Goal: Find specific page/section: Find specific page/section

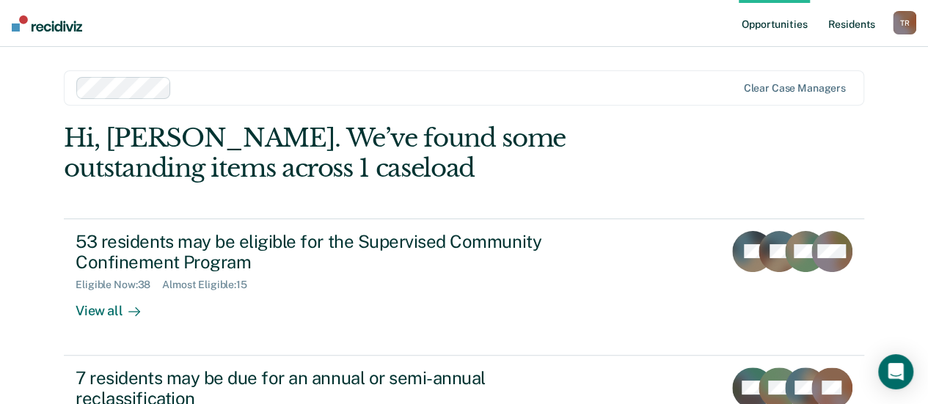
click at [849, 26] on link "Resident s" at bounding box center [852, 23] width 54 height 47
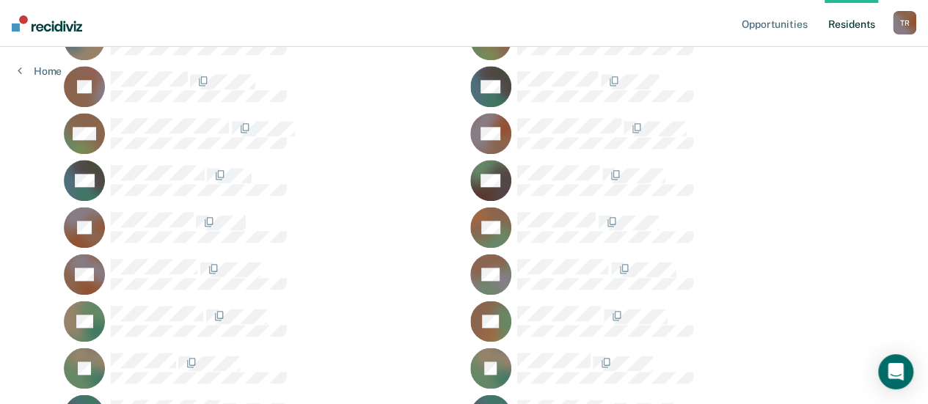
scroll to position [880, 0]
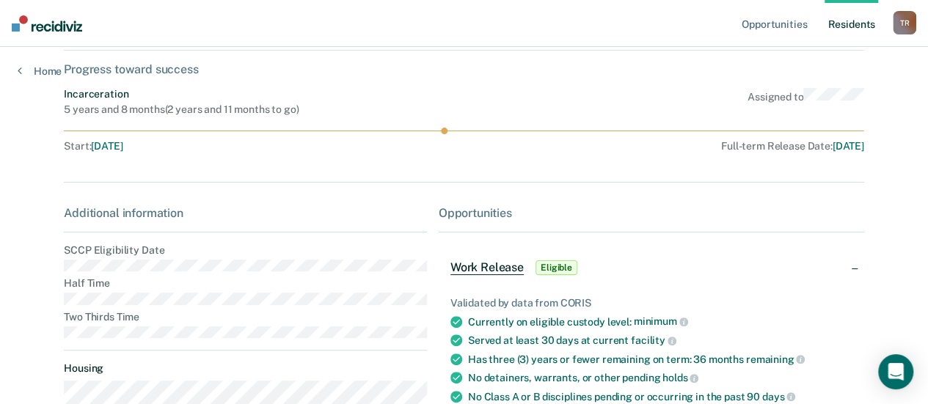
scroll to position [220, 0]
